Goal: Task Accomplishment & Management: Use online tool/utility

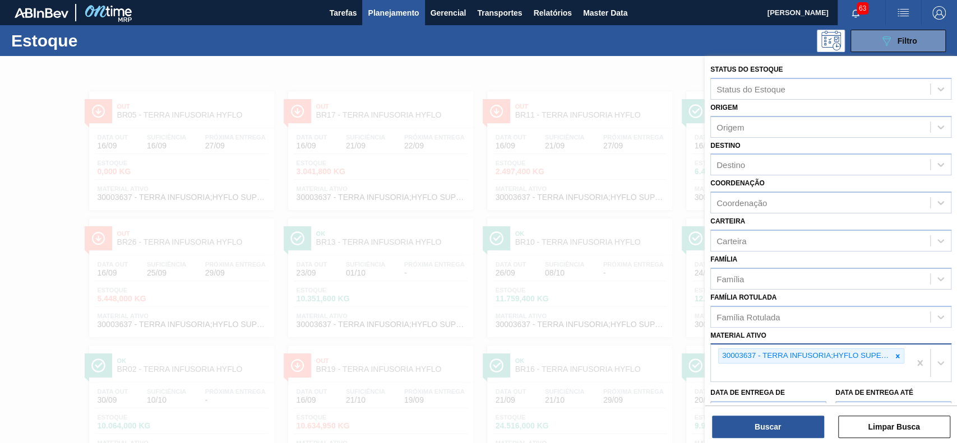
click at [894, 351] on div at bounding box center [897, 356] width 12 height 14
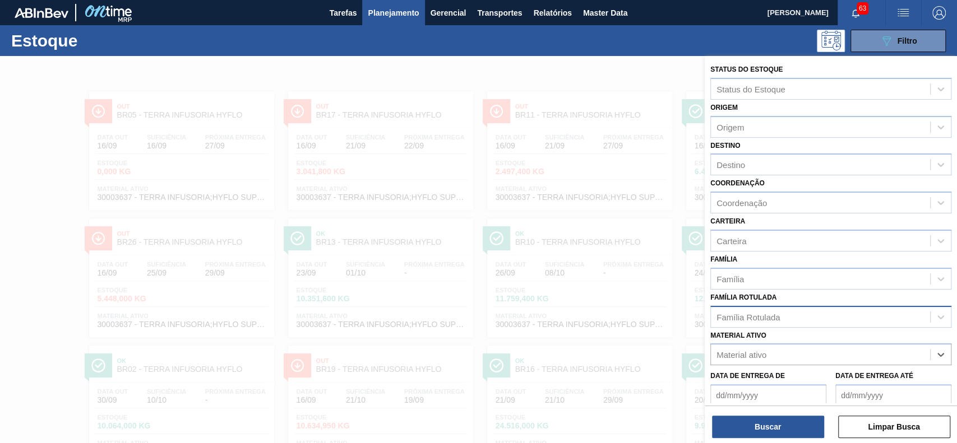
click at [868, 312] on div "Família Rotulada" at bounding box center [820, 317] width 219 height 16
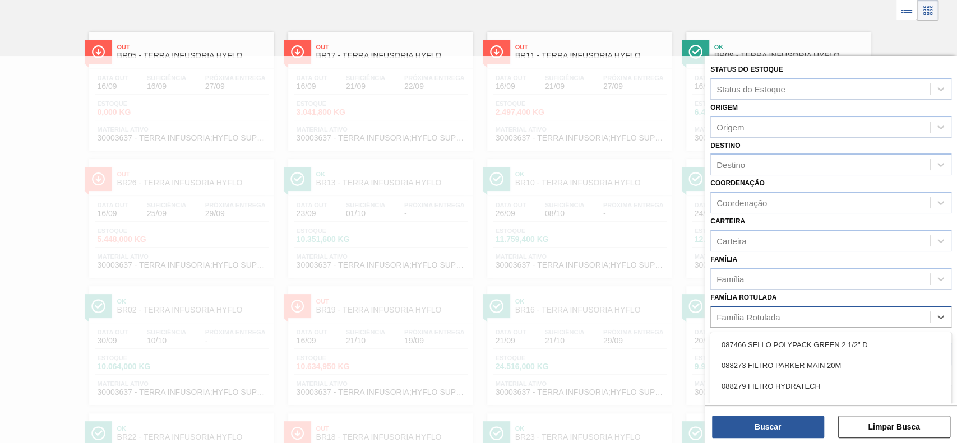
scroll to position [60, 0]
type Rotulada "carva"
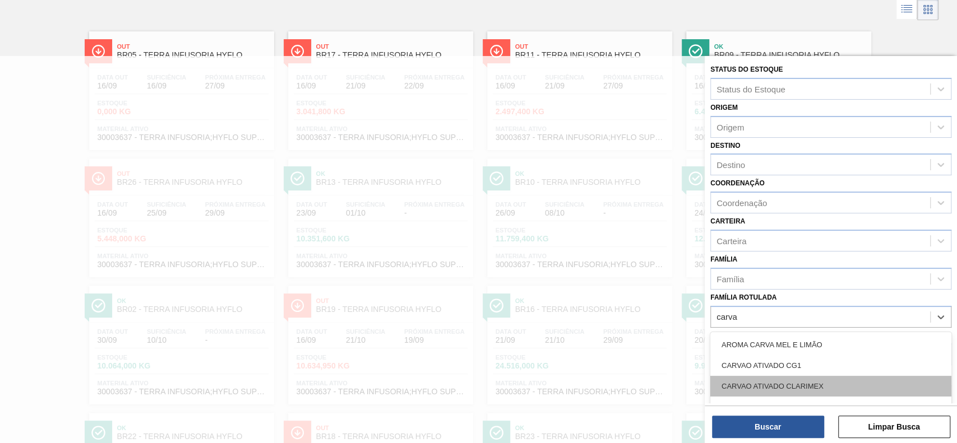
click at [802, 383] on div "CARVAO ATIVADO CLARIMEX" at bounding box center [830, 386] width 241 height 21
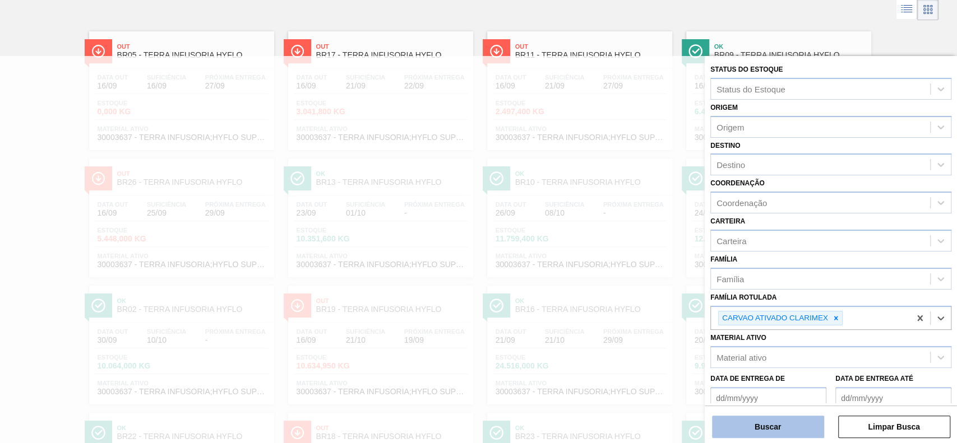
click at [789, 428] on button "Buscar" at bounding box center [768, 427] width 112 height 22
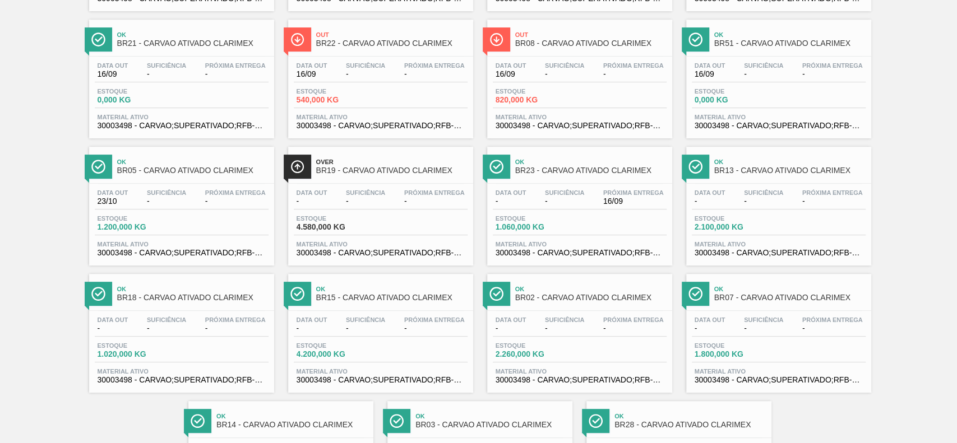
scroll to position [224, 0]
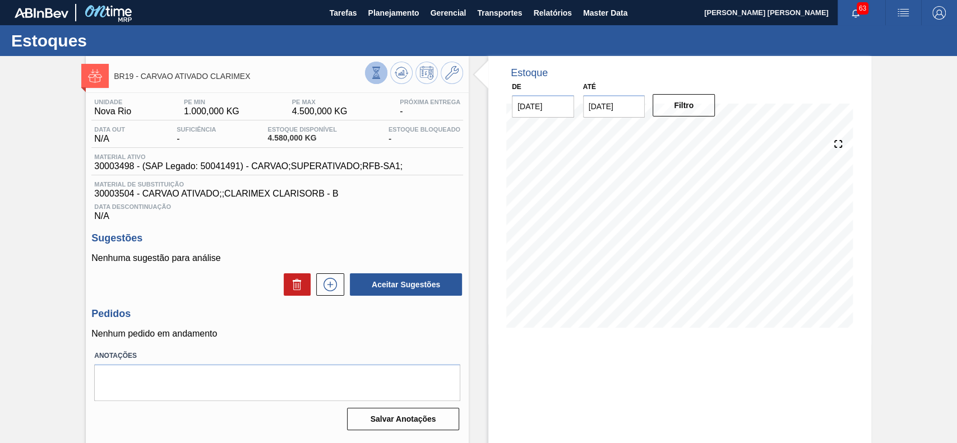
click at [379, 74] on icon at bounding box center [376, 73] width 12 height 12
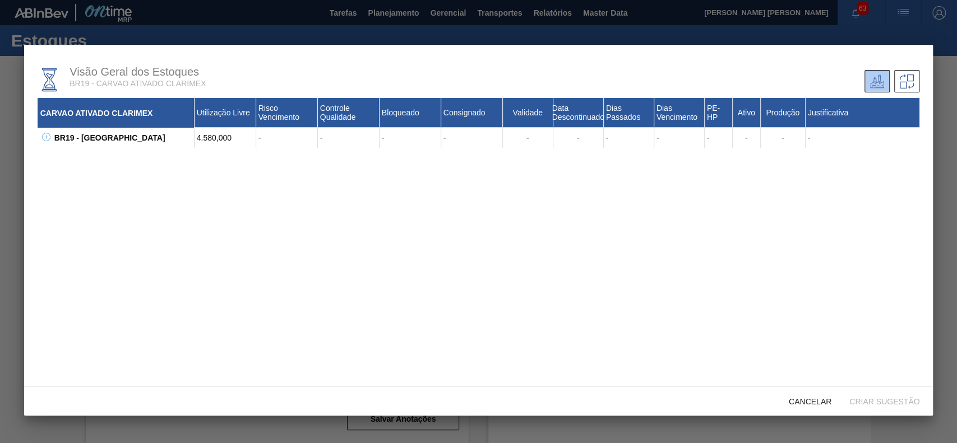
click at [49, 134] on icon at bounding box center [46, 137] width 8 height 8
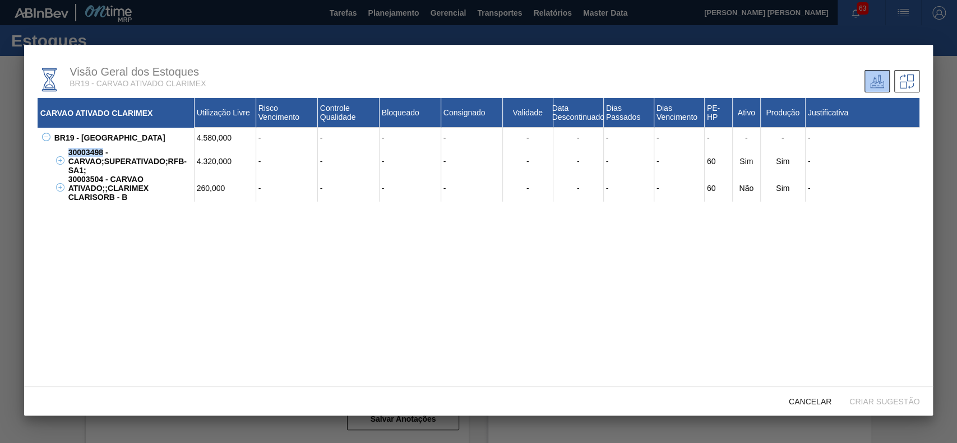
drag, startPoint x: 102, startPoint y: 152, endPoint x: 69, endPoint y: 150, distance: 32.6
click at [69, 150] on div "30003498 - CARVAO;SUPERATIVADO;RFB-SA1;" at bounding box center [130, 161] width 129 height 27
copy div "30003498"
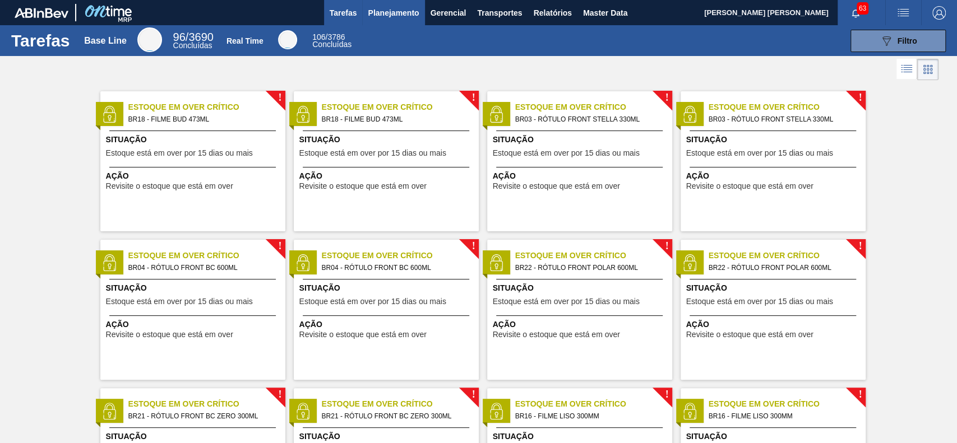
click at [392, 8] on span "Planejamento" at bounding box center [393, 12] width 51 height 13
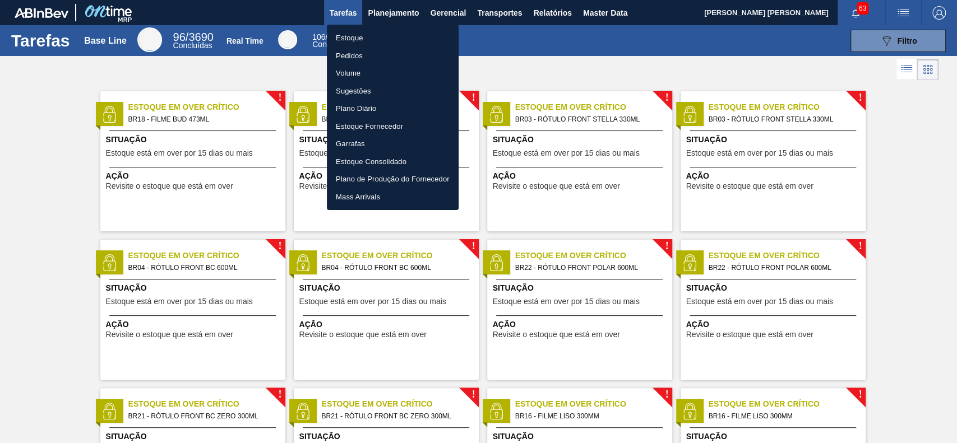
click at [391, 41] on li "Estoque" at bounding box center [393, 38] width 132 height 18
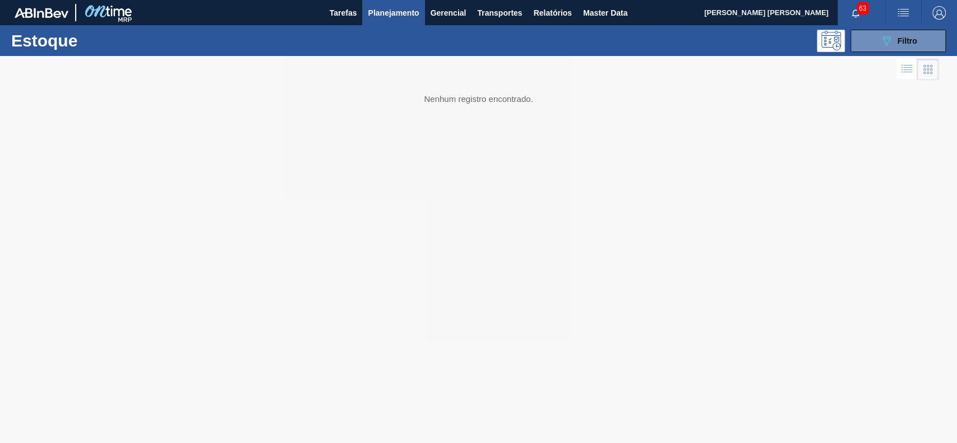
drag, startPoint x: 865, startPoint y: 42, endPoint x: 855, endPoint y: 142, distance: 100.2
click at [866, 43] on button "089F7B8B-B2A5-4AFE-B5C0-19BA573D28AC Filtro" at bounding box center [897, 41] width 95 height 22
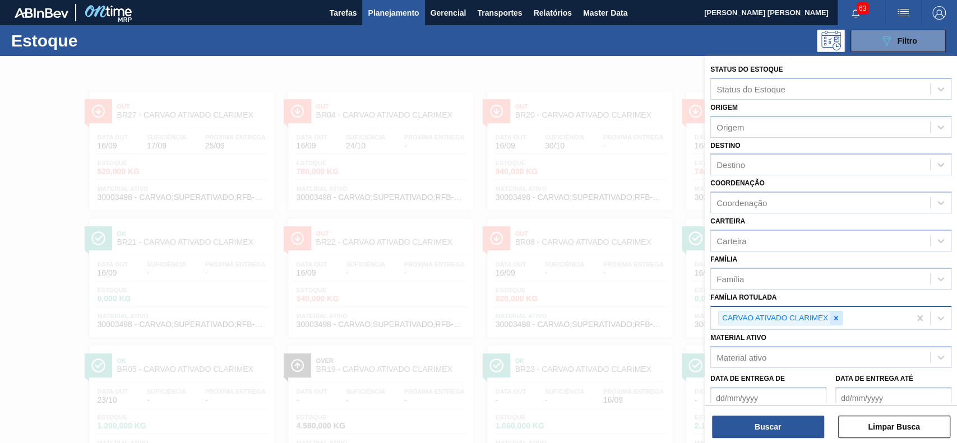
click at [834, 315] on icon at bounding box center [836, 318] width 8 height 8
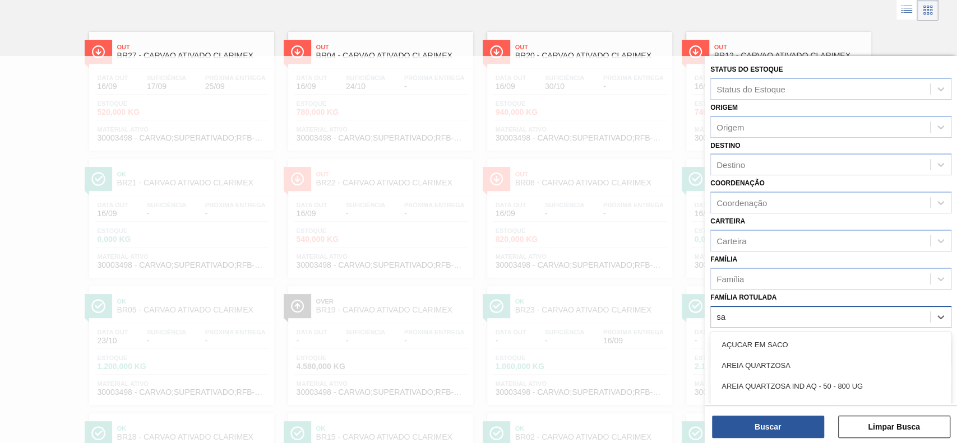
scroll to position [60, 0]
type Rotulada "saaz"
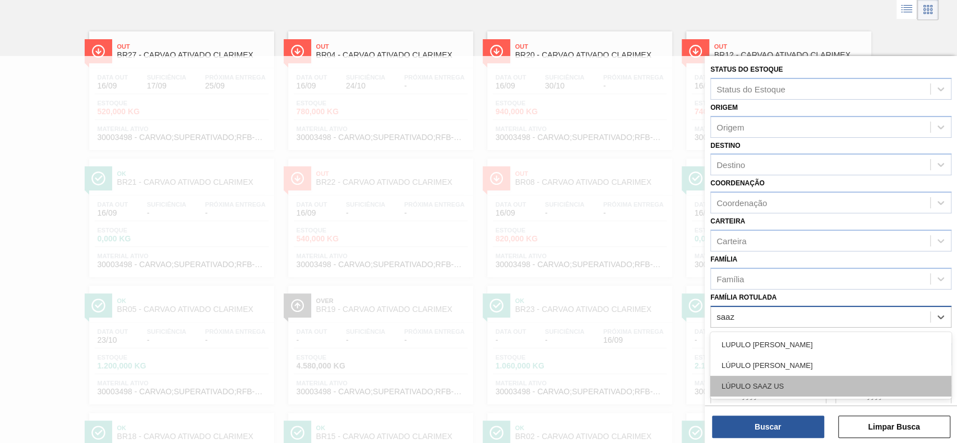
click at [848, 384] on div "LÚPULO SAAZ US" at bounding box center [830, 386] width 241 height 21
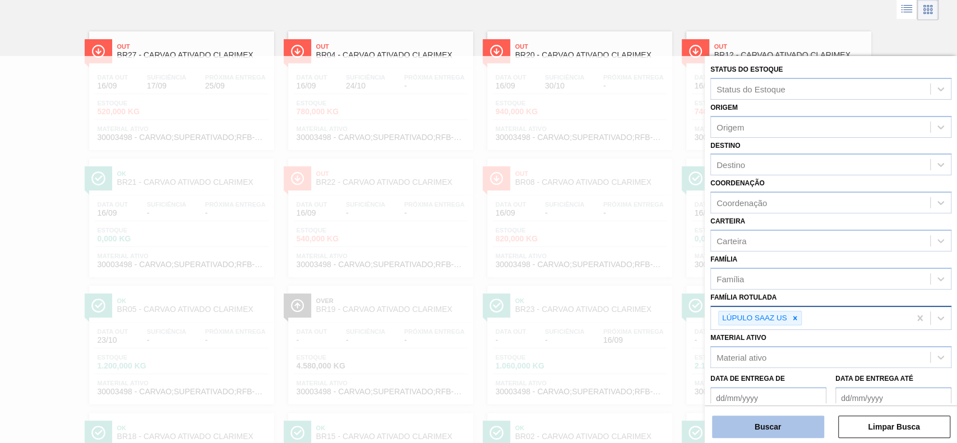
click at [767, 423] on button "Buscar" at bounding box center [768, 427] width 112 height 22
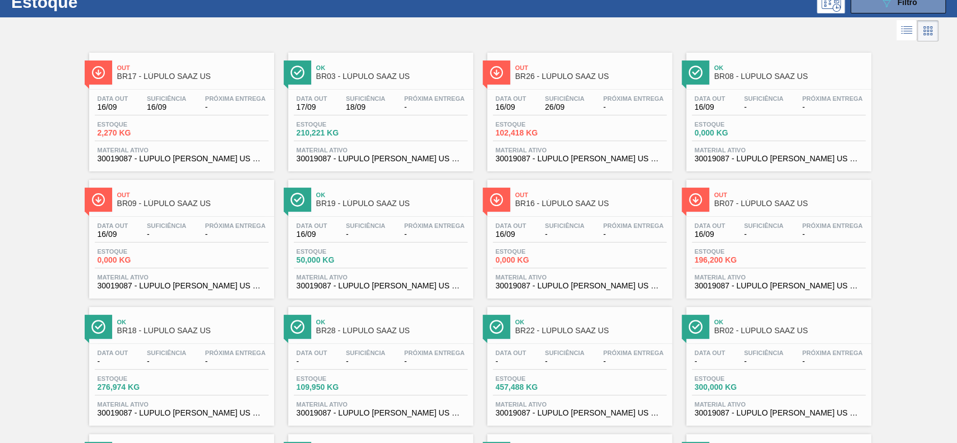
scroll to position [7, 0]
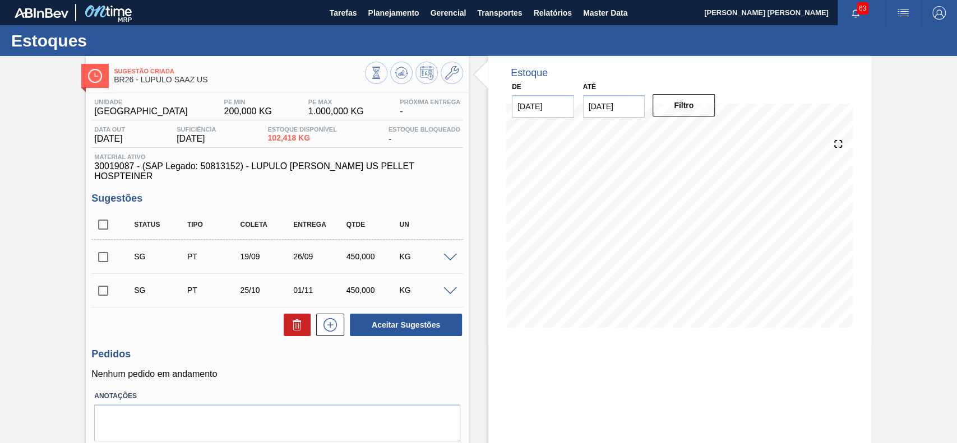
click at [446, 254] on span at bounding box center [449, 258] width 13 height 8
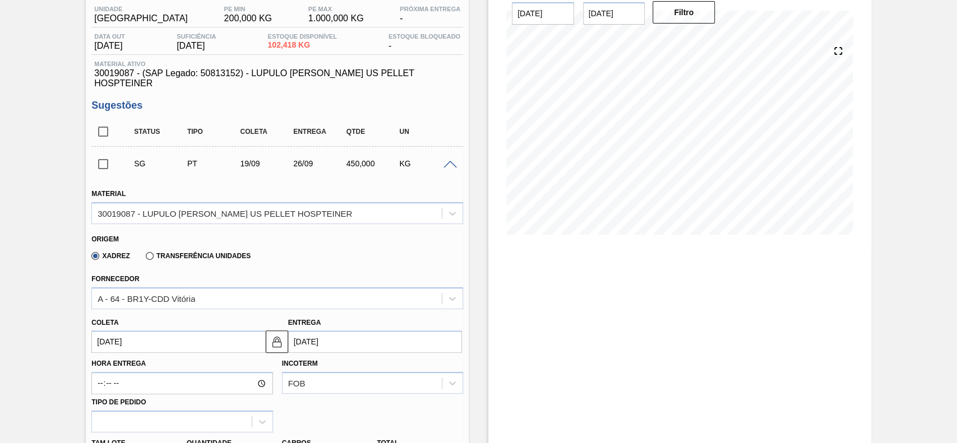
scroll to position [224, 0]
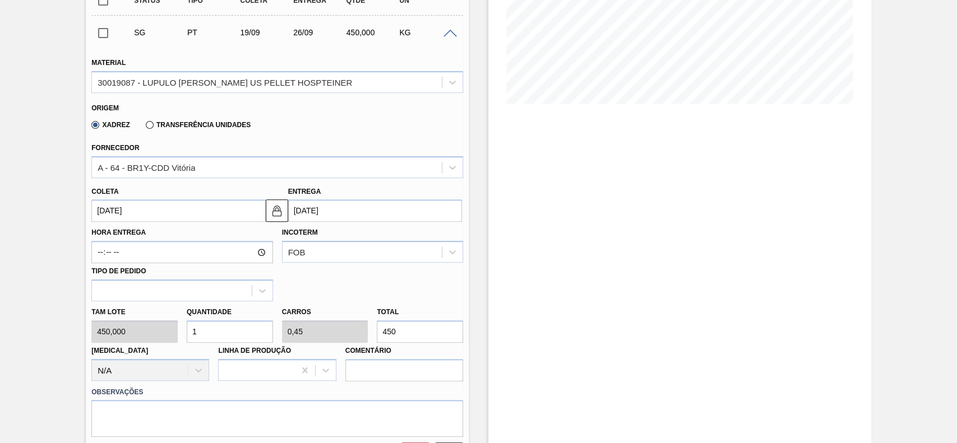
click at [177, 121] on label "Transferência Unidades" at bounding box center [198, 125] width 105 height 8
click at [144, 127] on input "Transferência Unidades" at bounding box center [144, 127] width 0 height 0
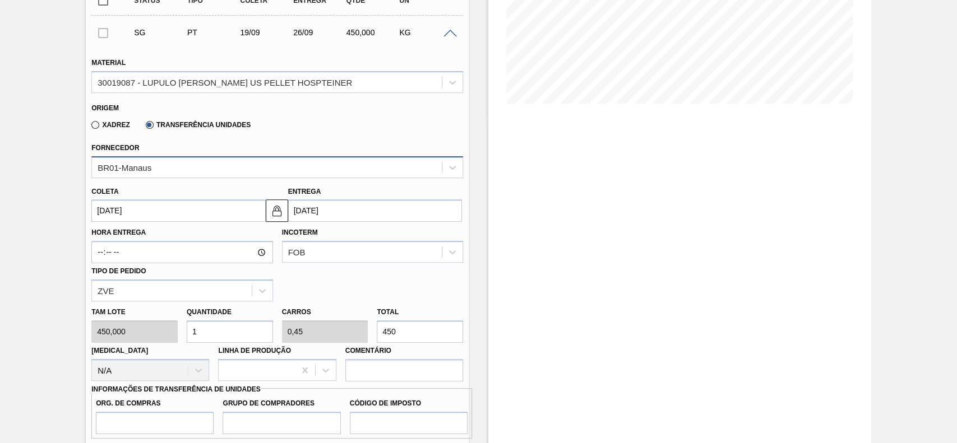
click at [174, 159] on div "BR01-Manaus" at bounding box center [267, 167] width 350 height 16
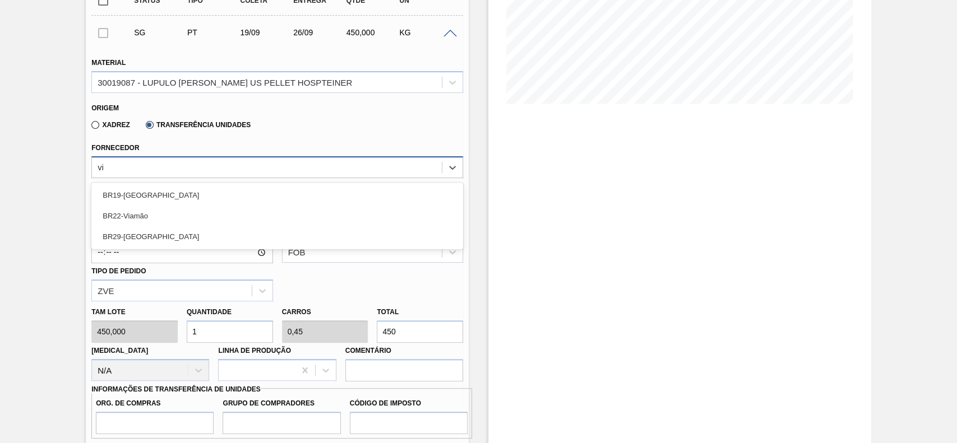
type input "via"
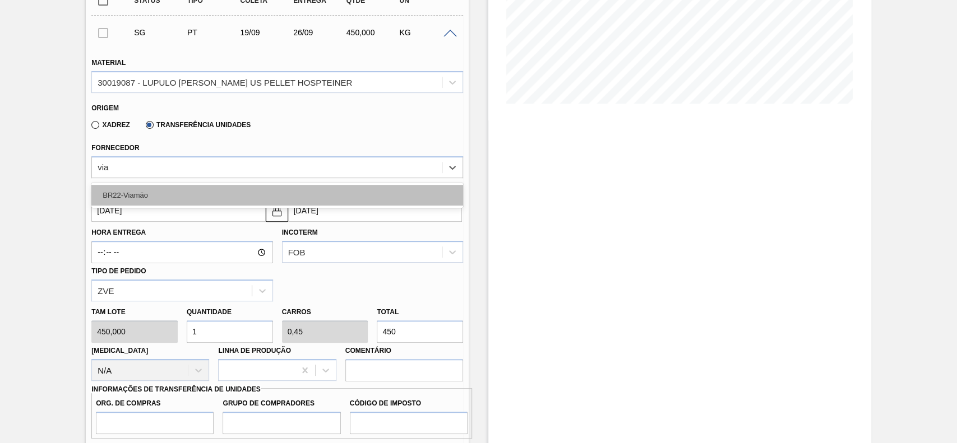
click at [167, 185] on div "BR22-Viamão" at bounding box center [277, 195] width 372 height 21
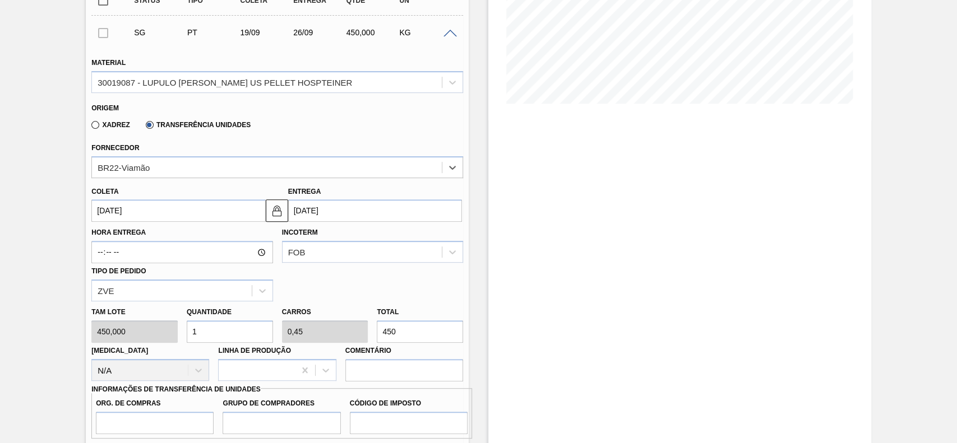
click at [420, 323] on input "450" at bounding box center [420, 332] width 86 height 22
type input "0,004"
type input "0,002"
type input "2"
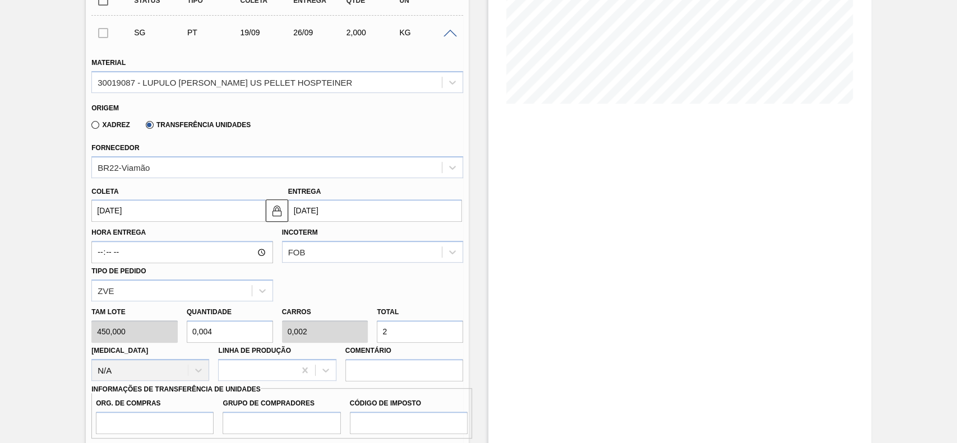
type input "0,044"
type input "0,02"
type input "20"
type input "0,444"
type input "0,2"
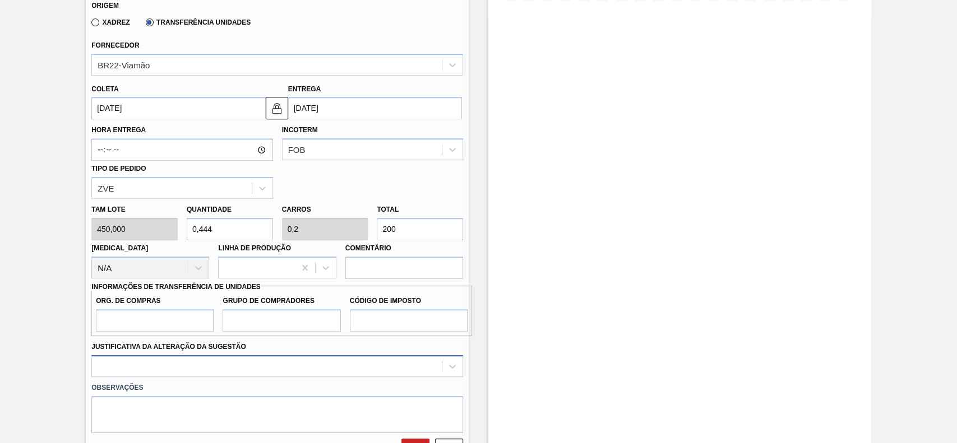
scroll to position [373, 0]
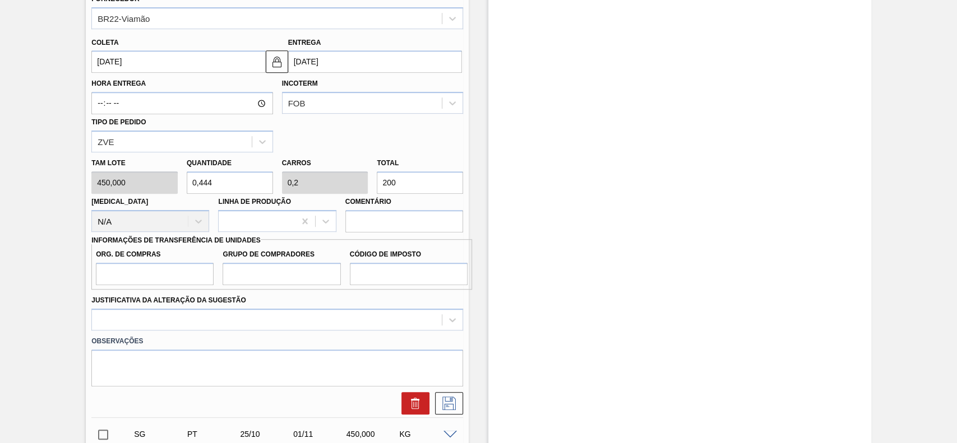
type input "200"
drag, startPoint x: 177, startPoint y: 263, endPoint x: 171, endPoint y: 275, distance: 13.5
click at [176, 263] on input "Org. de Compras" at bounding box center [155, 274] width 118 height 22
type input "BR00"
drag, startPoint x: 280, startPoint y: 267, endPoint x: 281, endPoint y: 274, distance: 6.7
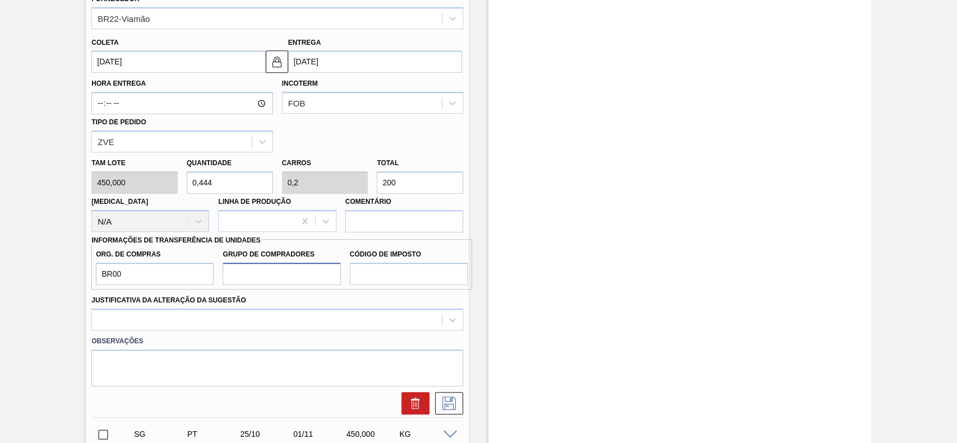
click at [280, 267] on input "Grupo de Compradores" at bounding box center [281, 274] width 118 height 22
type input "A01"
click at [368, 265] on input "Código de Imposto" at bounding box center [409, 274] width 118 height 22
type input "I1"
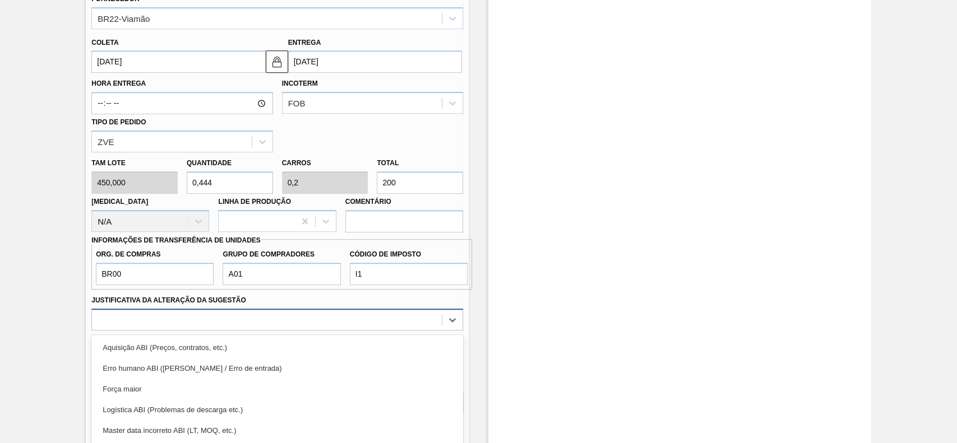
click at [260, 314] on div "option Força maior focused, 3 of 18. 18 results available. Use Up and Down to c…" at bounding box center [277, 320] width 372 height 22
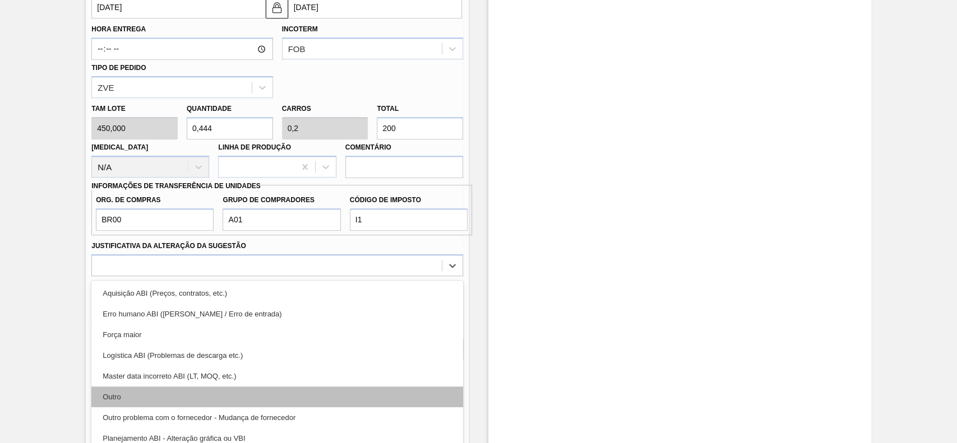
click at [186, 387] on div "Outro" at bounding box center [277, 397] width 372 height 21
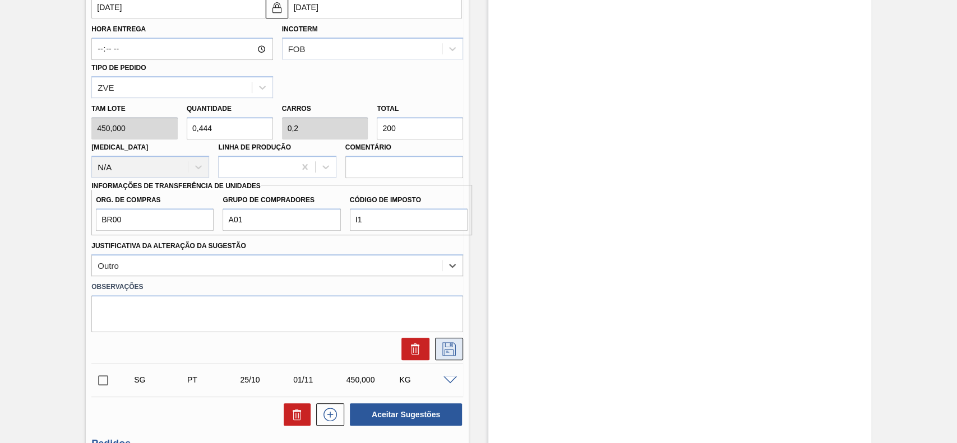
click at [453, 342] on icon at bounding box center [449, 348] width 18 height 13
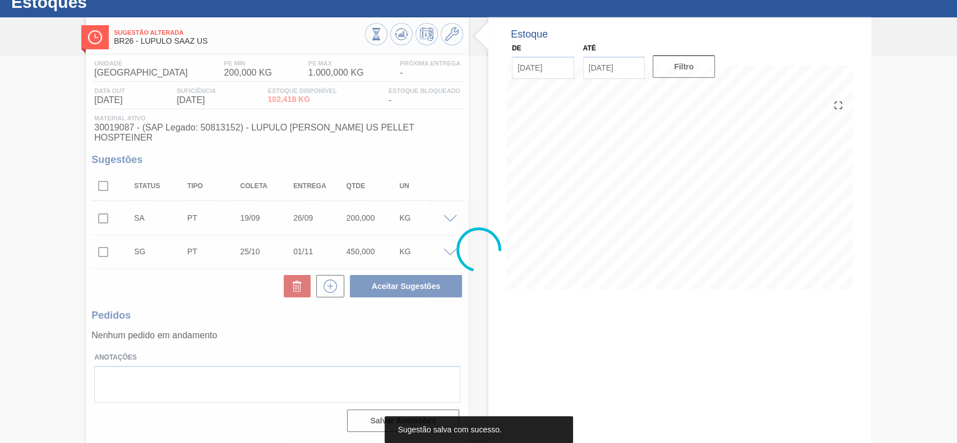
scroll to position [39, 0]
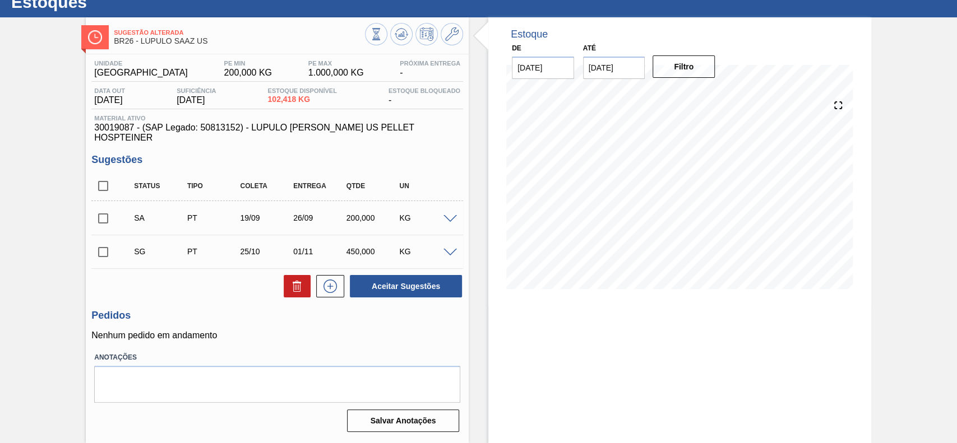
click at [104, 211] on input "checkbox" at bounding box center [103, 219] width 24 height 24
click at [430, 281] on button "Aceitar Sugestões" at bounding box center [406, 286] width 112 height 22
checkbox input "false"
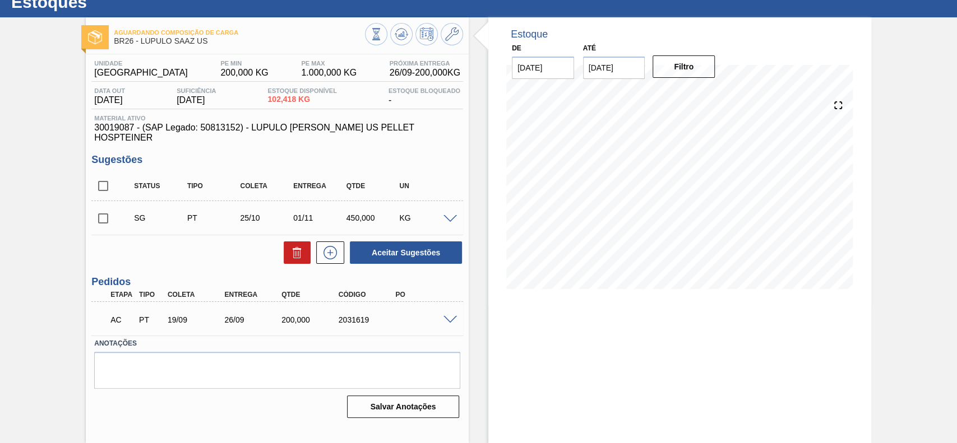
click at [447, 316] on span at bounding box center [449, 320] width 13 height 8
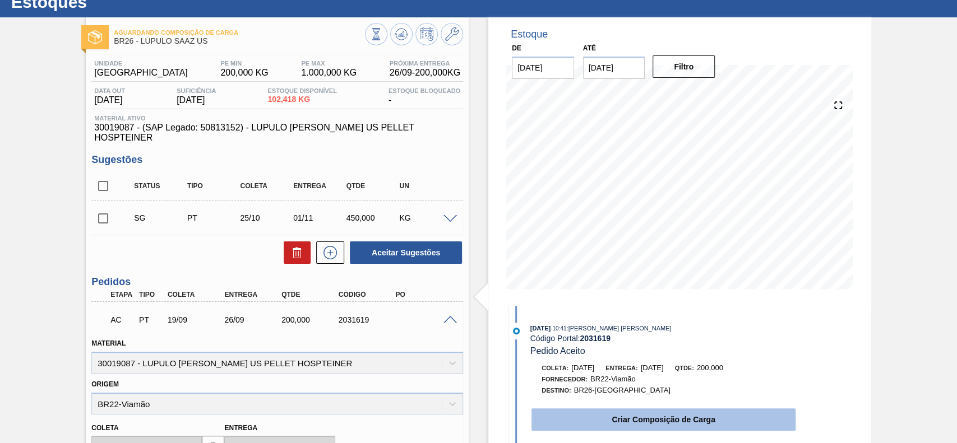
click at [577, 423] on button "Criar Composição de Carga" at bounding box center [663, 420] width 264 height 22
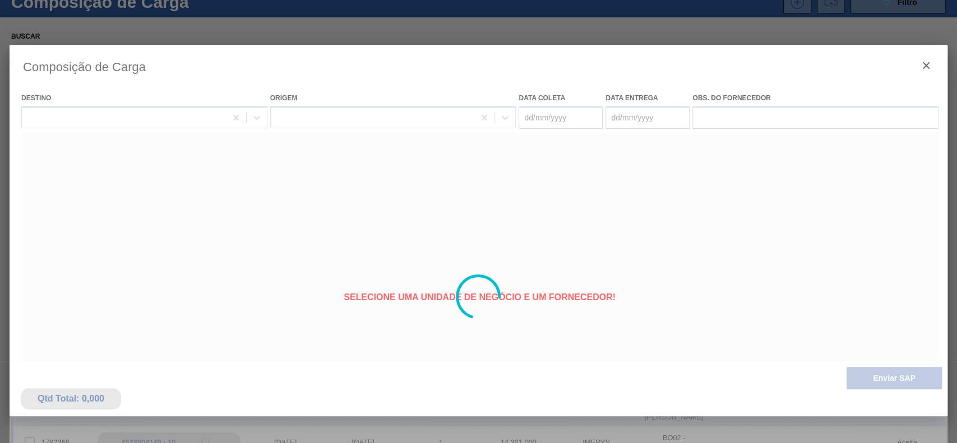
type coleta "19/09/2025"
type entrega "26/09/2025"
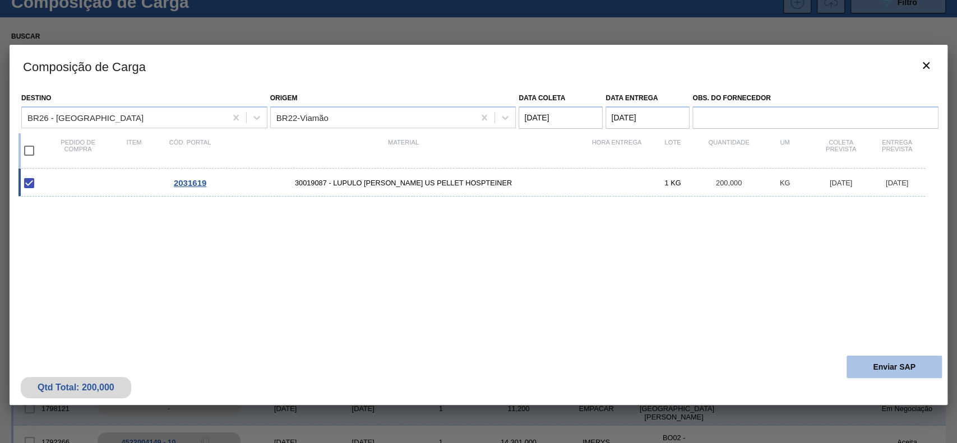
click at [868, 365] on button "Enviar SAP" at bounding box center [893, 367] width 95 height 22
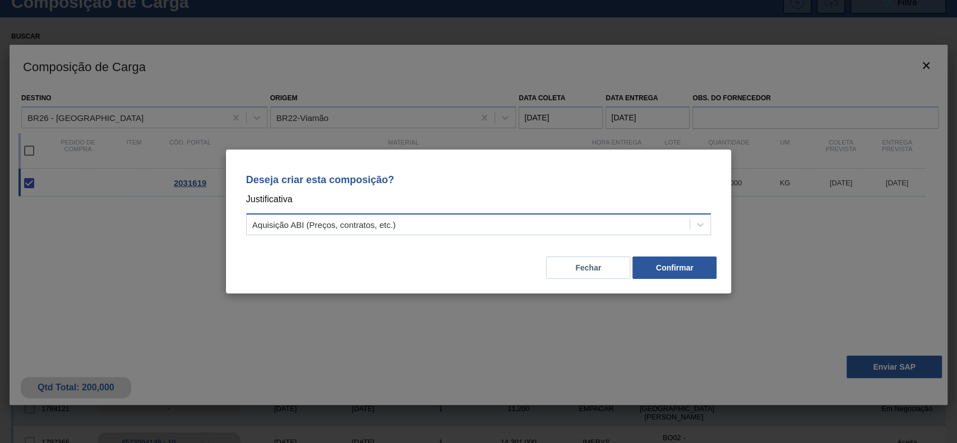
click at [534, 230] on div "Aquisição ABI (Preços, contratos, etc.)" at bounding box center [468, 225] width 443 height 16
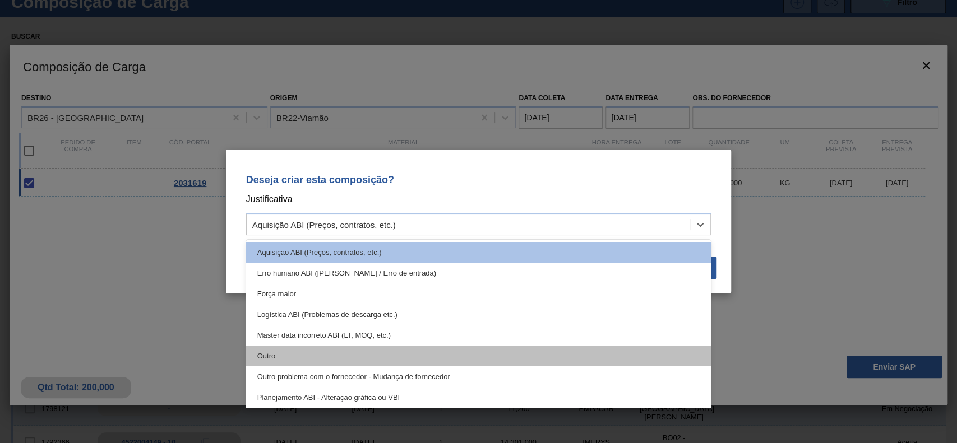
click at [337, 365] on div "Outro" at bounding box center [478, 356] width 465 height 21
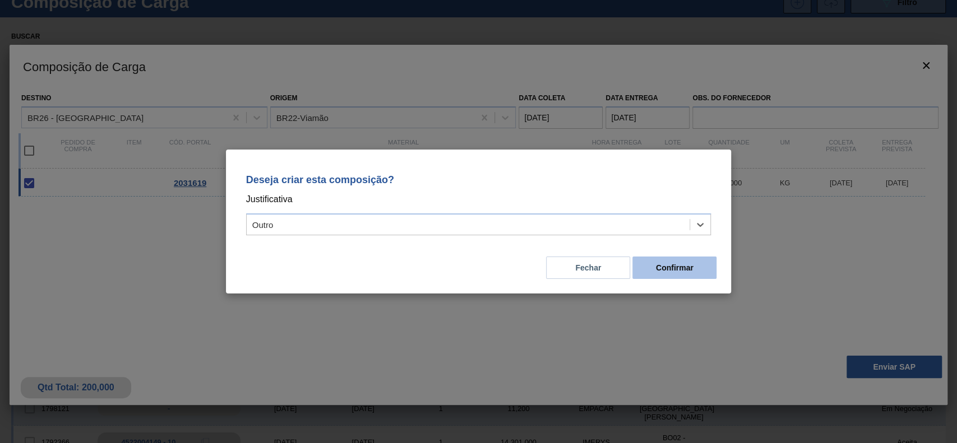
click at [704, 266] on button "Confirmar" at bounding box center [674, 268] width 84 height 22
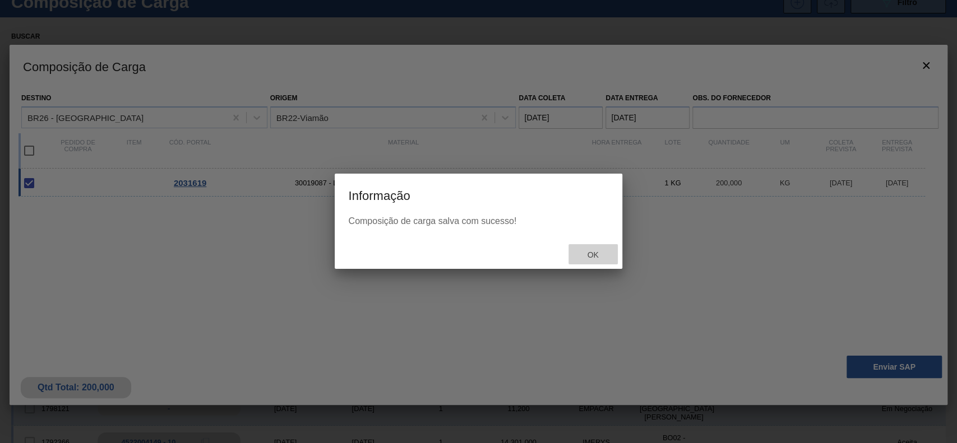
click at [593, 251] on span "Ok" at bounding box center [592, 255] width 29 height 9
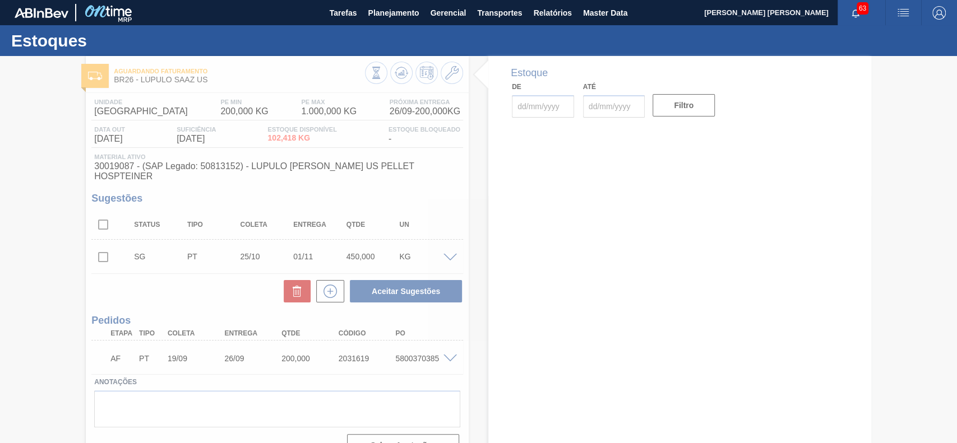
type input "[DATE]"
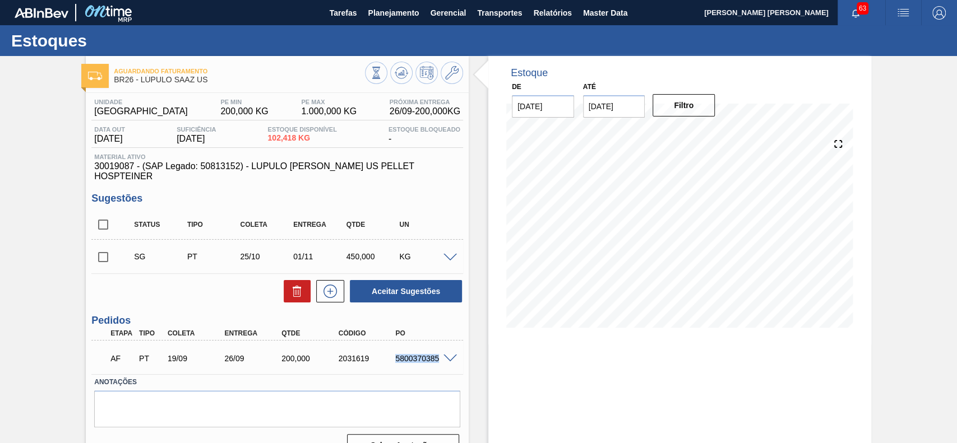
drag, startPoint x: 395, startPoint y: 349, endPoint x: 438, endPoint y: 354, distance: 44.0
click at [438, 354] on div "AF PT 19/09 26/09 200,000 2031619 5800370385" at bounding box center [274, 357] width 342 height 22
copy div "5800370385"
click at [386, 358] on div "AF PT 19/09 26/09 200,000 2031619 5800370385" at bounding box center [274, 357] width 342 height 22
drag, startPoint x: 395, startPoint y: 352, endPoint x: 442, endPoint y: 350, distance: 47.7
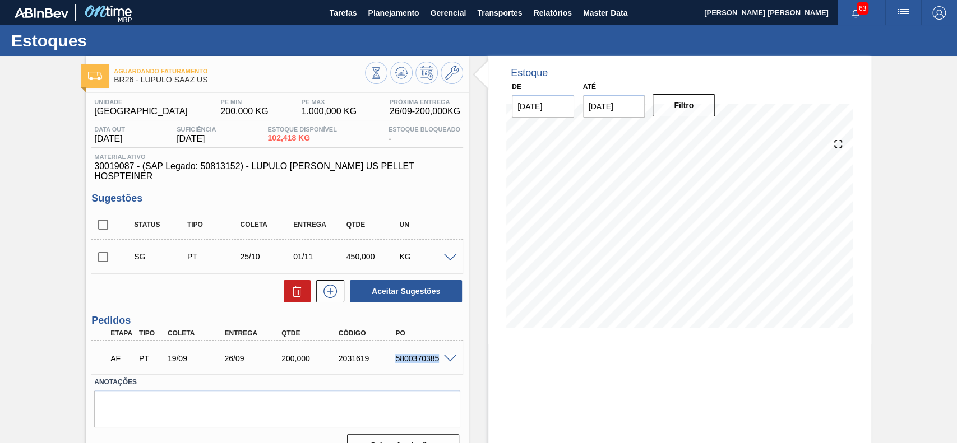
click at [442, 350] on div "AF PT 19/09 26/09 200,000 2031619 5800370385" at bounding box center [277, 358] width 372 height 28
copy div "5800370385"
